Goal: Task Accomplishment & Management: Use online tool/utility

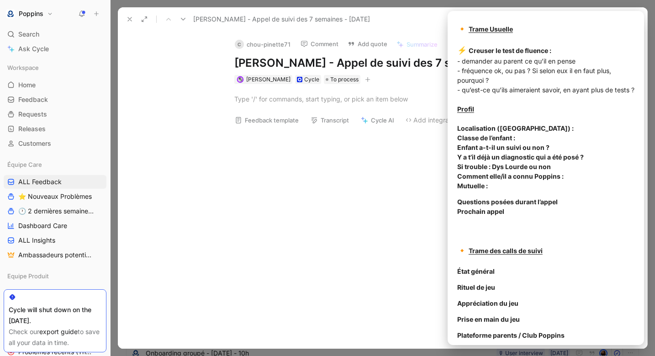
click at [242, 126] on button "Feedback template" at bounding box center [267, 120] width 72 height 13
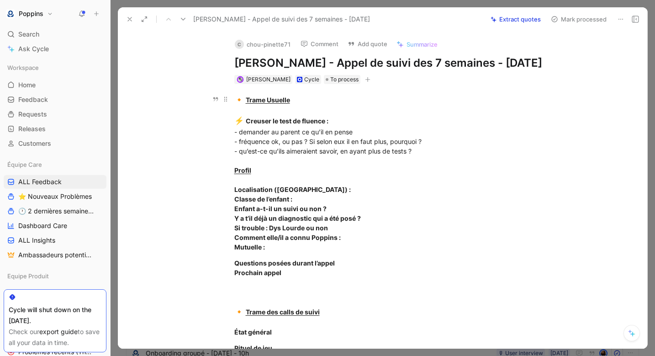
click at [285, 221] on strong "Localisation ([GEOGRAPHIC_DATA]) : Classe de l’enfant : Enfant a-t-il un suivi …" at bounding box center [297, 217] width 126 height 65
click at [615, 16] on button at bounding box center [620, 19] width 13 height 13
click at [588, 49] on div "Delete" at bounding box center [581, 52] width 84 height 11
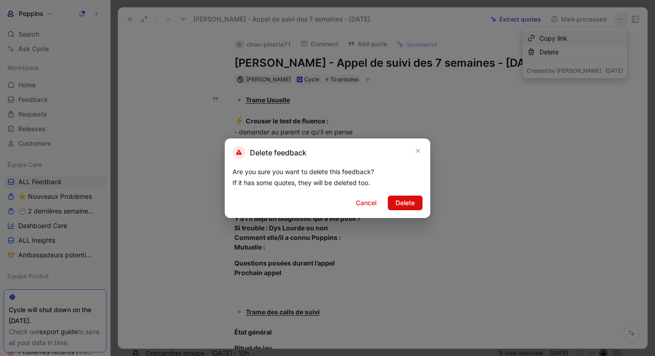
click at [401, 205] on span "Delete" at bounding box center [404, 202] width 19 height 11
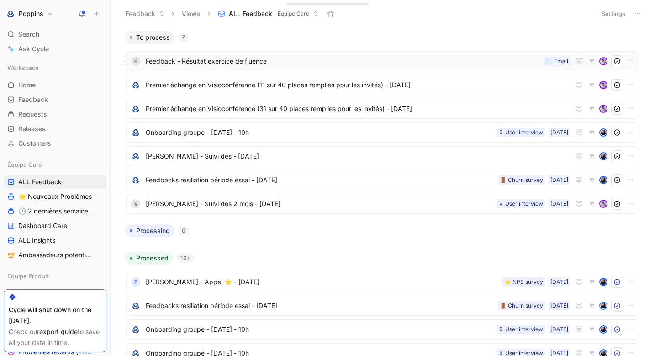
click at [275, 66] on span "Feedback - Résultat exercice de fluence" at bounding box center [343, 61] width 395 height 11
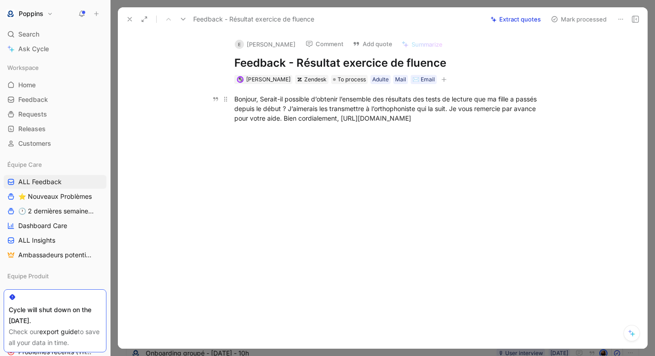
click at [341, 116] on div "Bonjour, Serait-il possible d’obtenir l’ensemble des résultats des tests de lec…" at bounding box center [392, 108] width 316 height 29
click at [441, 79] on icon "button" at bounding box center [443, 79] width 5 height 0
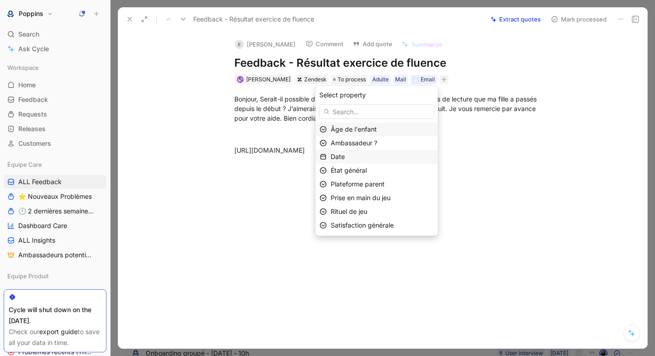
click at [372, 158] on div "Date" at bounding box center [382, 156] width 103 height 11
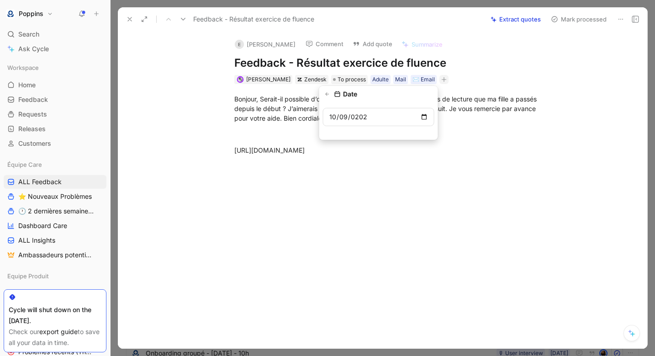
type input "[DATE]"
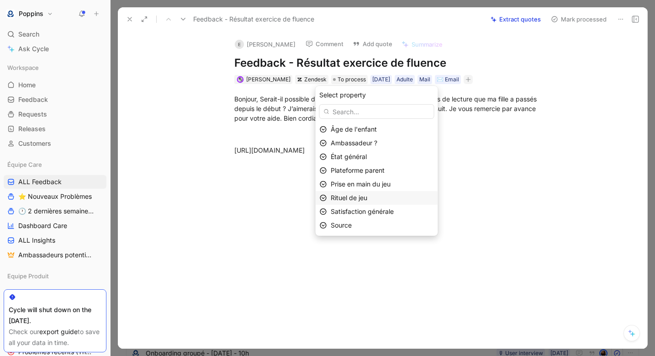
scroll to position [14, 0]
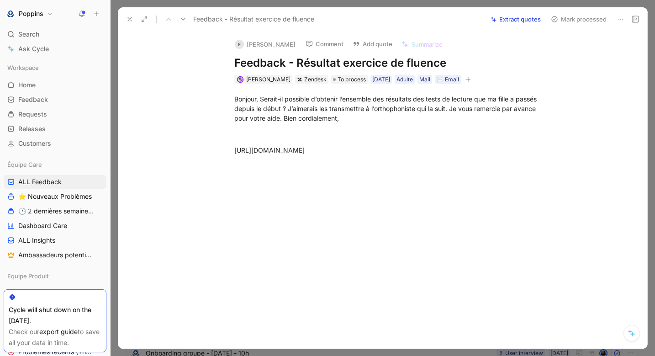
drag, startPoint x: 349, startPoint y: 118, endPoint x: 192, endPoint y: 91, distance: 159.0
click at [192, 91] on div "Bonjour, Serait-il possible d’obtenir l’ensemble des résultats des tests de lec…" at bounding box center [392, 124] width 510 height 81
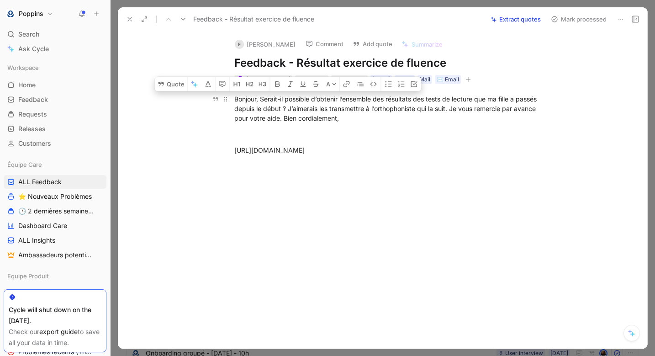
click at [281, 116] on div "Bonjour, Serait-il possible d’obtenir l’ensemble des résultats des tests de lec…" at bounding box center [392, 108] width 316 height 29
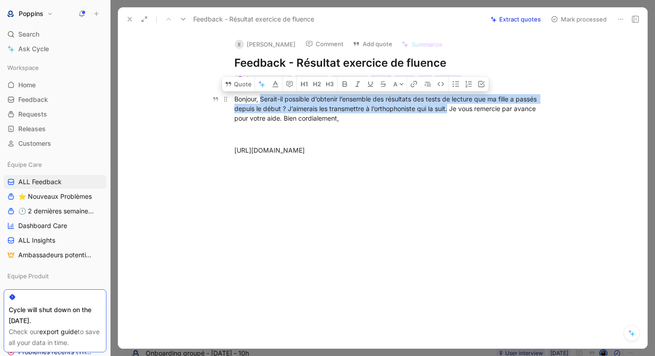
drag, startPoint x: 261, startPoint y: 97, endPoint x: 449, endPoint y: 107, distance: 188.4
click at [449, 107] on div "Bonjour, Serait-il possible d’obtenir l’ensemble des résultats des tests de lec…" at bounding box center [392, 108] width 316 height 29
click at [238, 83] on button "Quote" at bounding box center [238, 84] width 32 height 15
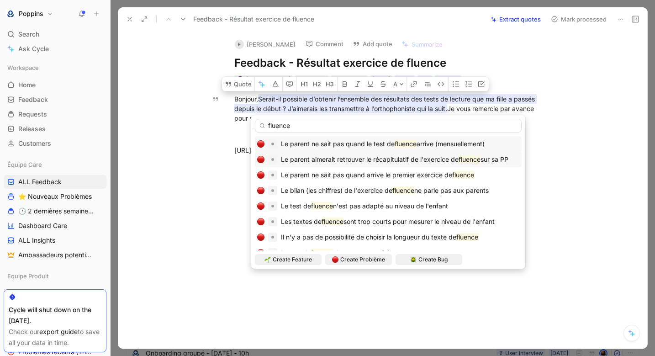
type input "fluence"
click at [400, 157] on span "Le parent aimerait retrouver le récapitulatif de l'exercice de" at bounding box center [370, 159] width 178 height 8
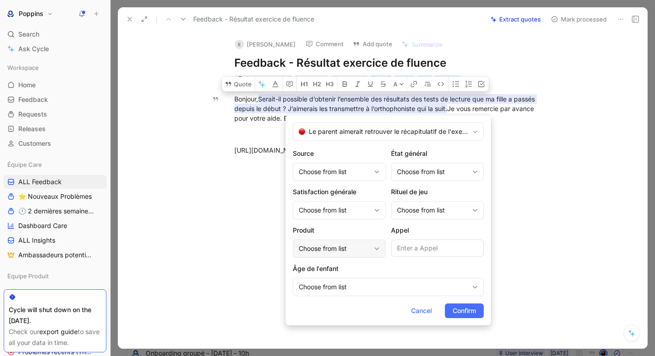
click at [328, 253] on div "Choose from list" at bounding box center [335, 248] width 72 height 11
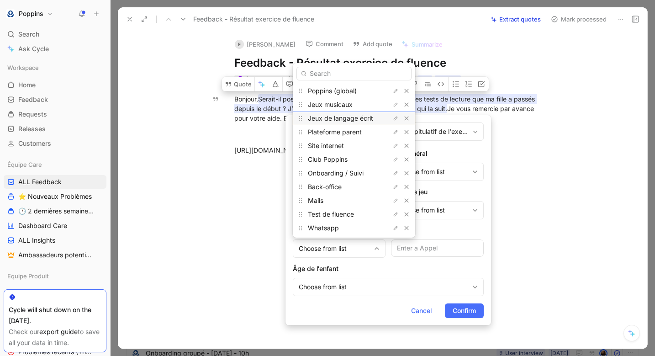
click at [339, 119] on span "Jeux de langage écrit" at bounding box center [340, 118] width 65 height 8
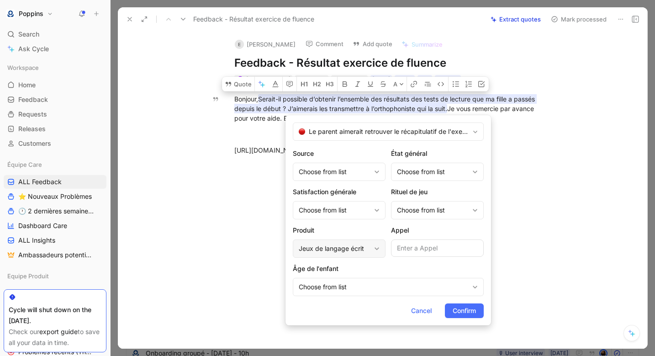
click at [349, 240] on div "Jeux de langage écrit" at bounding box center [339, 248] width 93 height 18
click at [455, 309] on span "Confirm" at bounding box center [464, 310] width 23 height 11
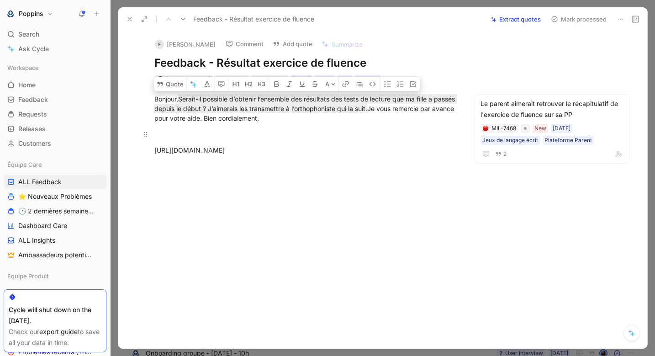
click at [356, 140] on p at bounding box center [305, 133] width 337 height 15
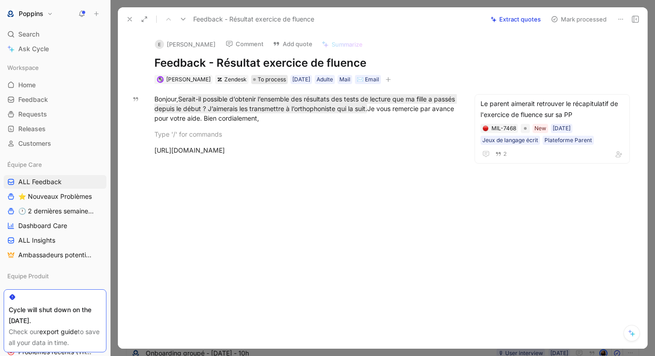
click at [258, 76] on span "To process" at bounding box center [272, 79] width 28 height 9
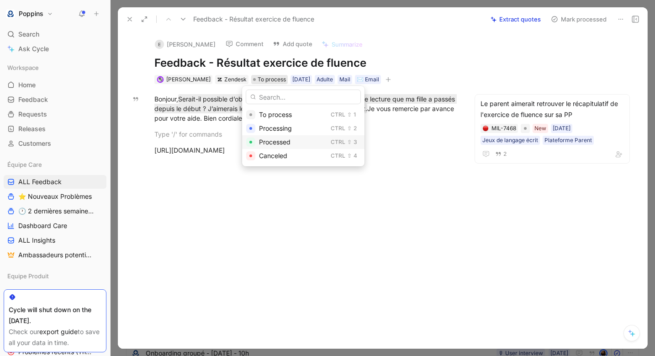
click at [262, 137] on div "Processed" at bounding box center [293, 142] width 68 height 11
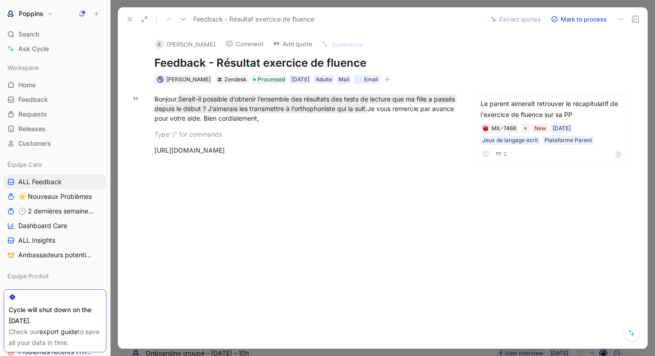
click at [128, 19] on icon at bounding box center [129, 19] width 7 height 7
